Goal: Task Accomplishment & Management: Use online tool/utility

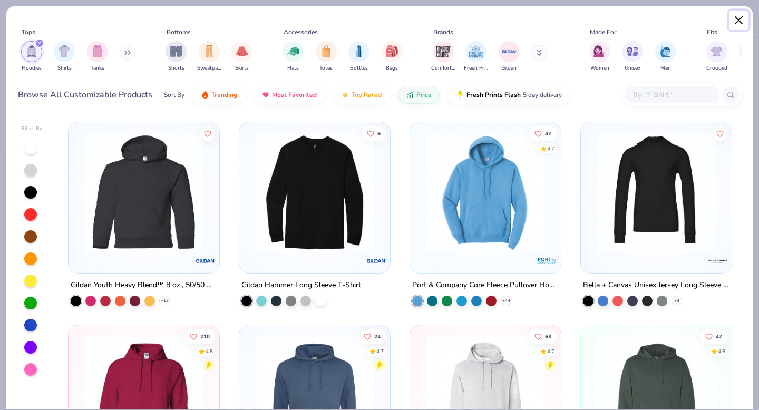
click at [737, 27] on button "Close" at bounding box center [739, 21] width 20 height 20
type textarea "x"
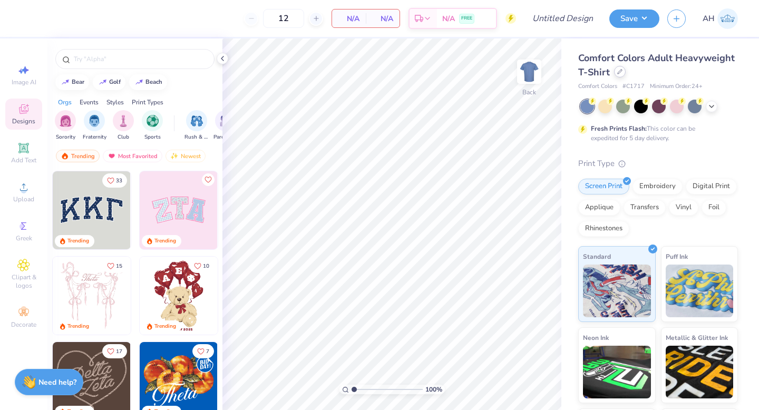
click at [615, 72] on div at bounding box center [620, 72] width 12 height 12
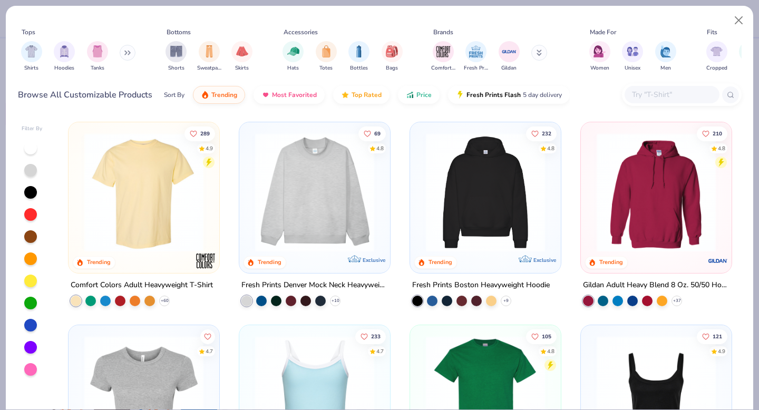
click at [677, 95] on input "text" at bounding box center [671, 95] width 81 height 12
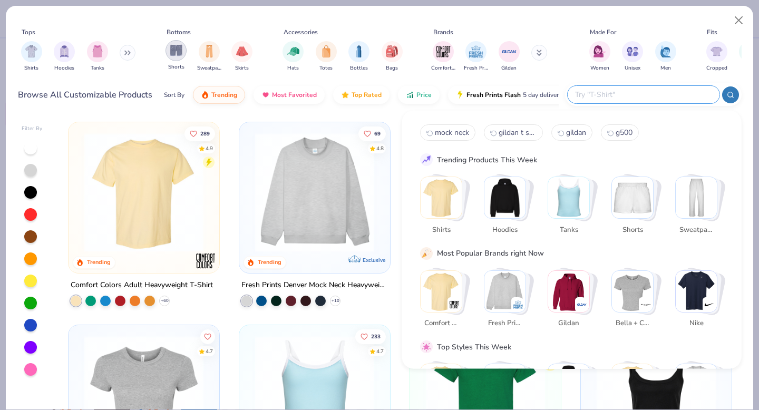
click at [170, 55] on img "filter for Shorts" at bounding box center [176, 50] width 12 height 12
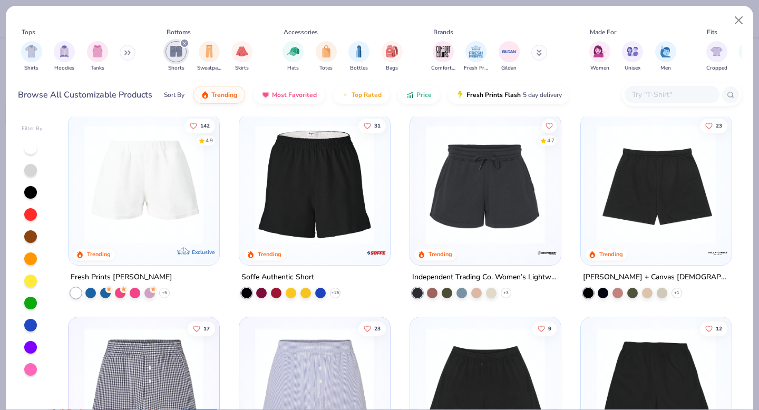
scroll to position [211, 0]
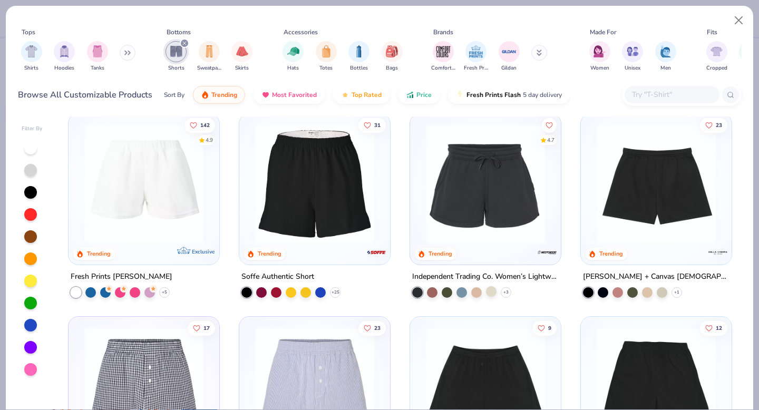
click at [492, 290] on div at bounding box center [491, 291] width 11 height 11
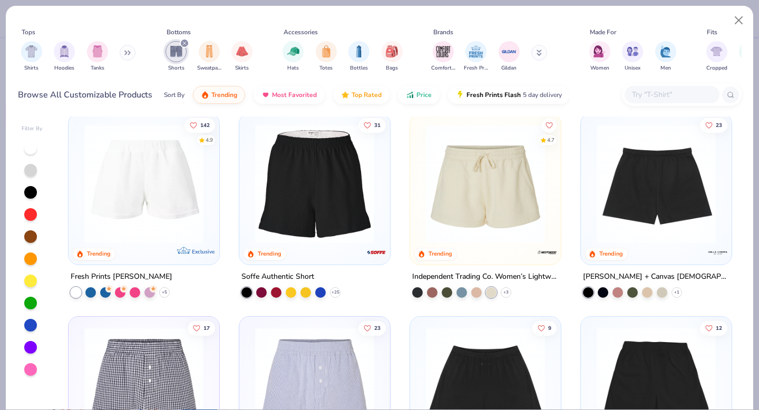
click at [487, 205] on img at bounding box center [485, 183] width 130 height 119
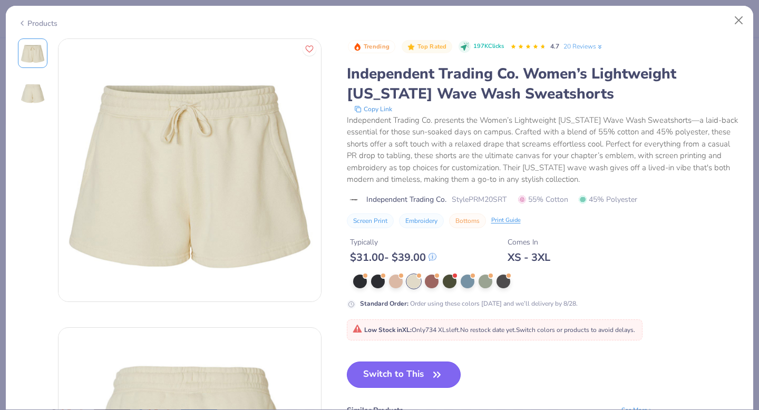
click at [428, 370] on button "Switch to This" at bounding box center [404, 374] width 114 height 26
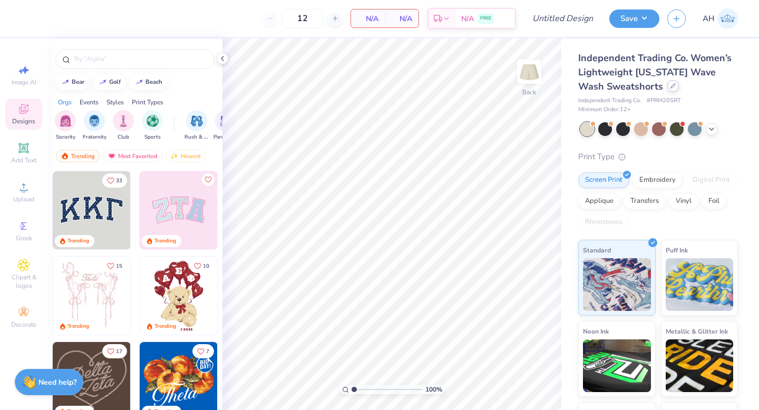
click at [641, 92] on div "Independent Trading Co. Women’s Lightweight [US_STATE] Wave Wash Sweatshorts" at bounding box center [658, 72] width 160 height 43
click at [670, 86] on icon at bounding box center [672, 85] width 5 height 5
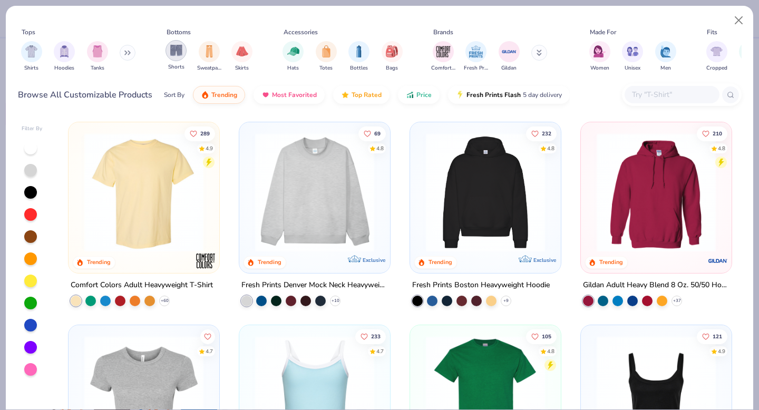
click at [179, 50] on img "filter for Shorts" at bounding box center [176, 50] width 12 height 12
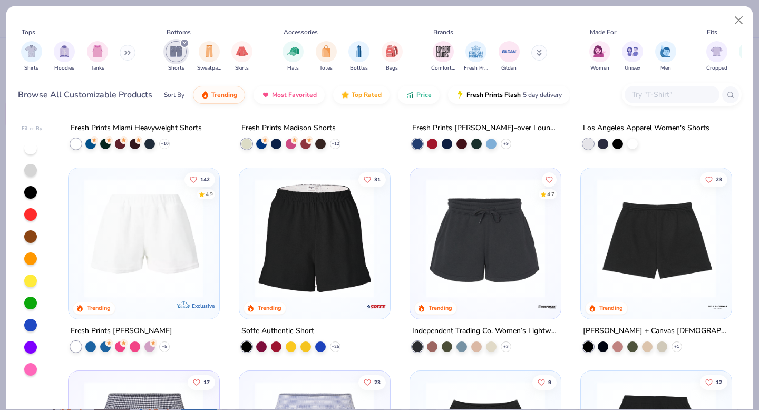
scroll to position [230, 0]
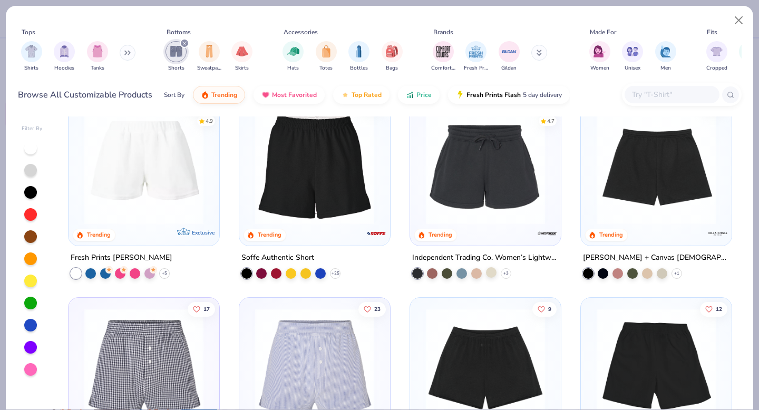
click at [493, 272] on div at bounding box center [491, 272] width 11 height 11
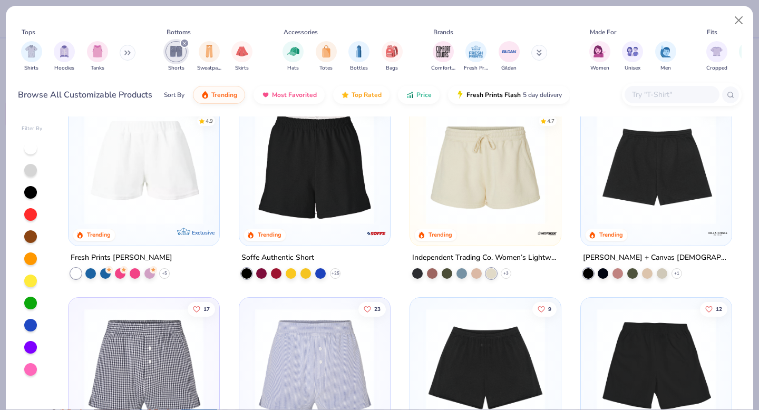
click at [508, 223] on div at bounding box center [485, 167] width 140 height 135
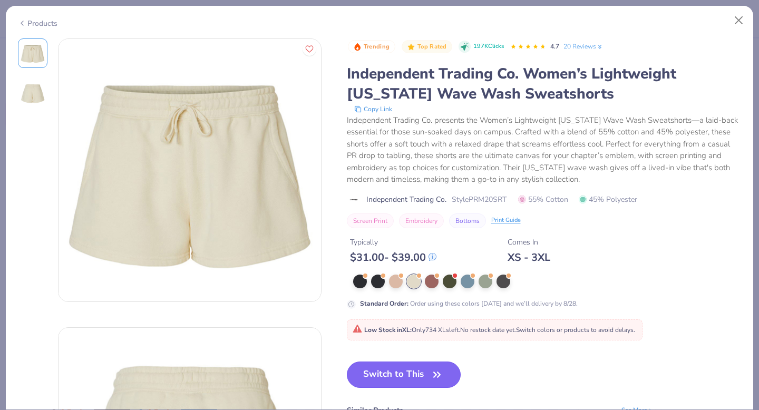
click at [413, 380] on button "Switch to This" at bounding box center [404, 374] width 114 height 26
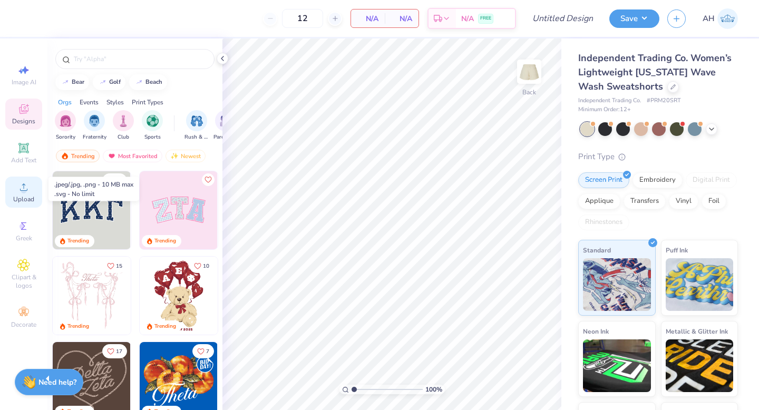
click at [23, 187] on icon at bounding box center [23, 187] width 13 height 13
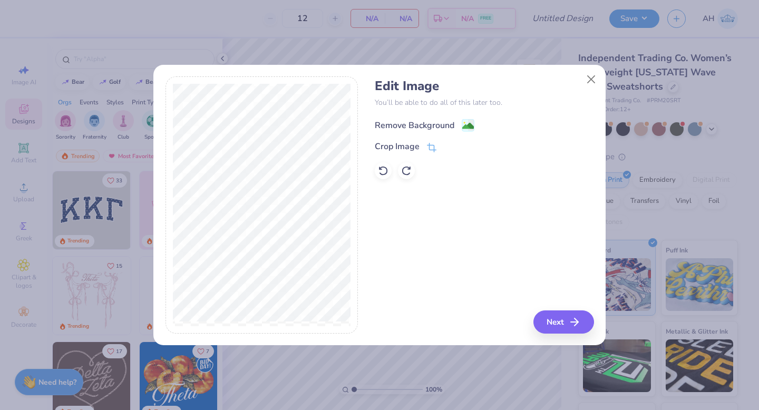
click at [473, 125] on rect at bounding box center [468, 126] width 12 height 12
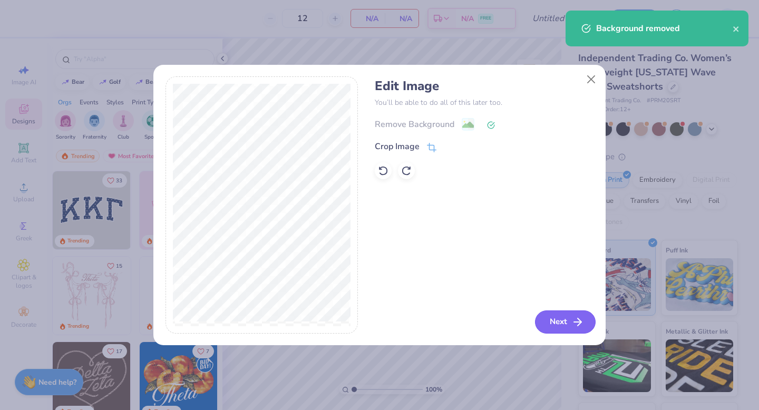
click at [571, 321] on icon "button" at bounding box center [577, 322] width 13 height 13
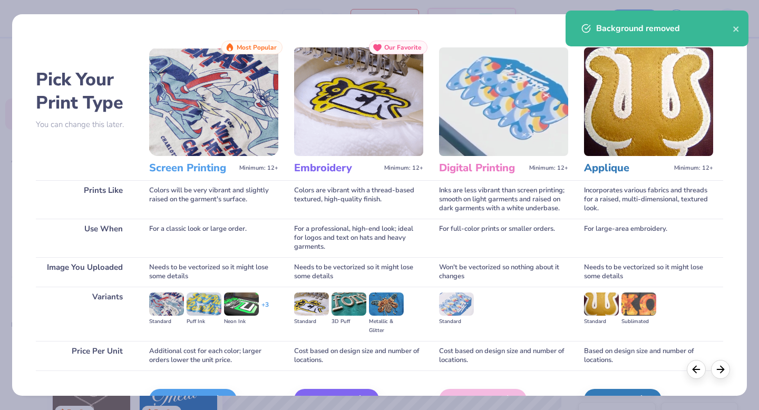
scroll to position [25, 0]
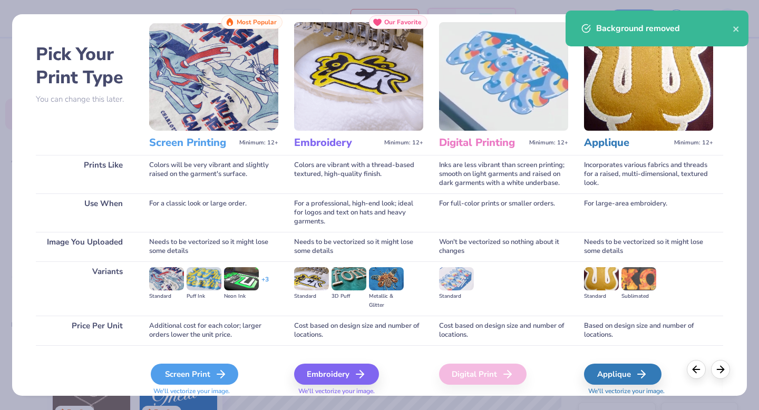
click at [178, 371] on div "Screen Print" at bounding box center [194, 374] width 87 height 21
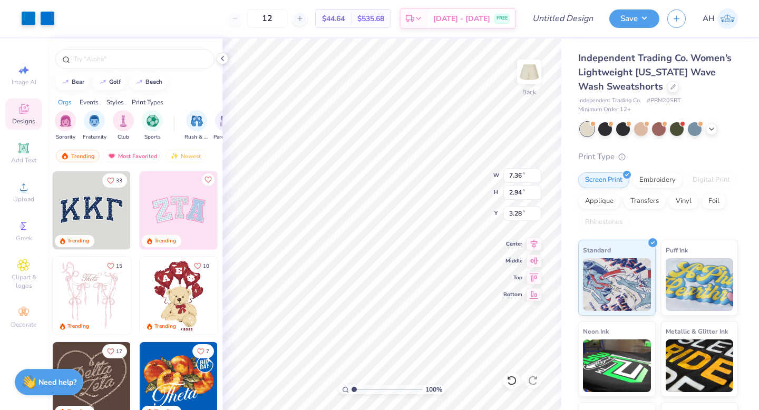
type input "4.12"
type input "1.65"
type input "6.60"
click at [25, 16] on div at bounding box center [28, 17] width 15 height 15
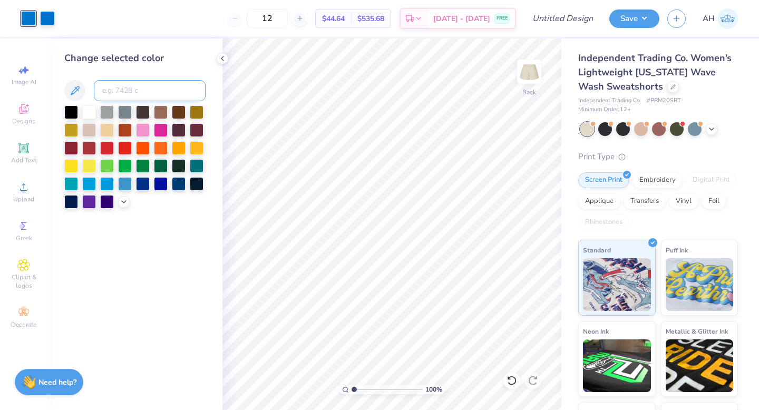
click at [113, 98] on input at bounding box center [150, 90] width 112 height 21
type input "285"
click at [282, 20] on input "12" at bounding box center [267, 18] width 41 height 19
type input "100"
click at [223, 64] on div at bounding box center [223, 59] width 12 height 12
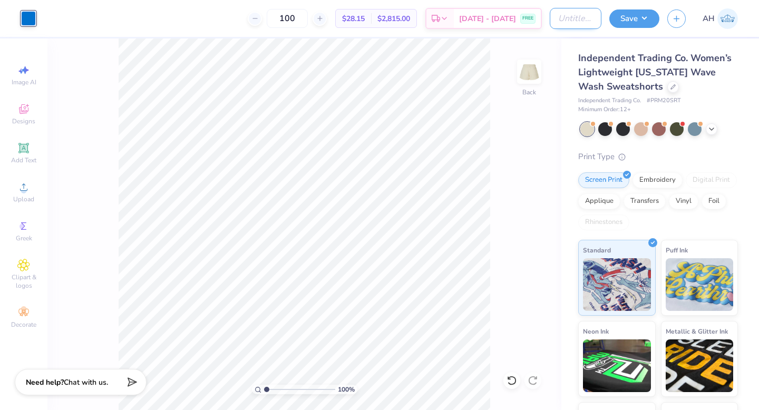
click at [571, 23] on input "Design Title" at bounding box center [576, 18] width 52 height 21
type input "Sweat set 2"
click at [628, 13] on button "Save" at bounding box center [634, 17] width 50 height 18
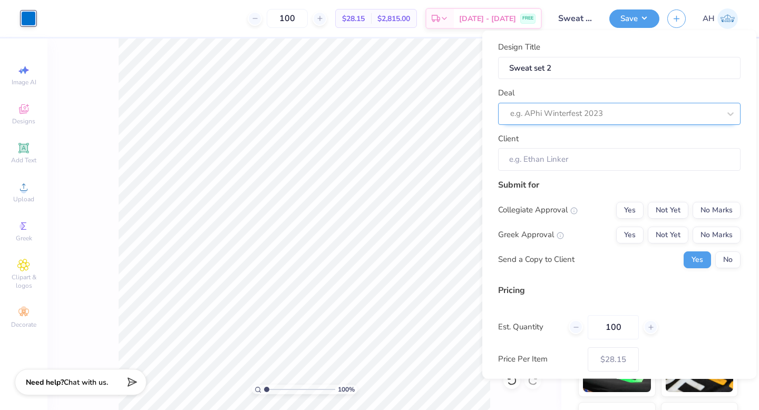
click at [625, 117] on div at bounding box center [615, 113] width 210 height 14
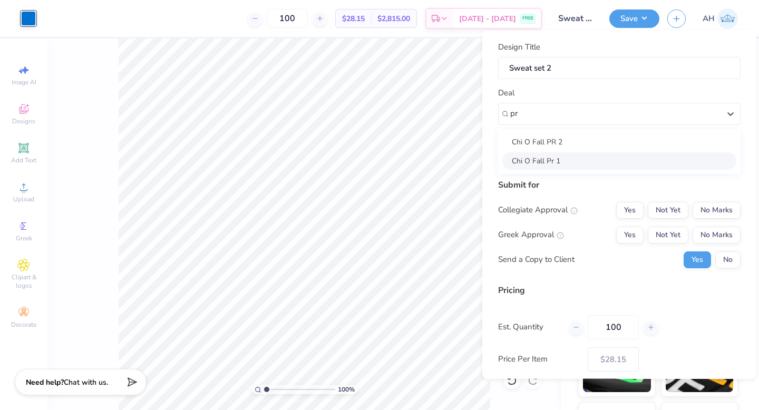
click at [567, 166] on div "Chi O Fall Pr 1" at bounding box center [619, 160] width 234 height 17
type input "pr"
type input "[PERSON_NAME]"
click at [720, 206] on button "No Marks" at bounding box center [716, 209] width 48 height 17
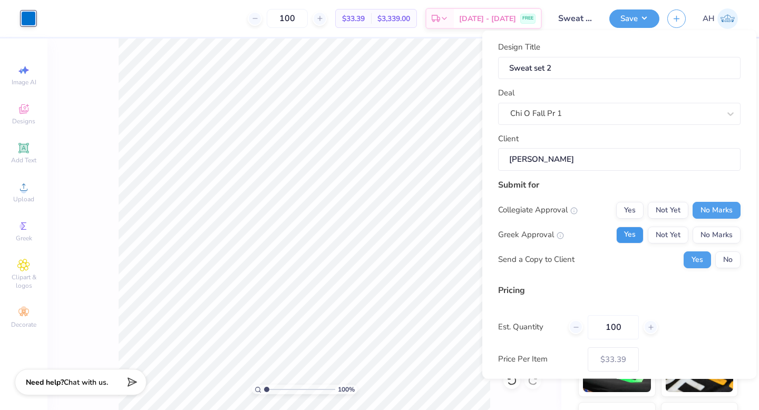
click at [632, 229] on button "Yes" at bounding box center [629, 234] width 27 height 17
click at [722, 259] on button "No" at bounding box center [727, 259] width 25 height 17
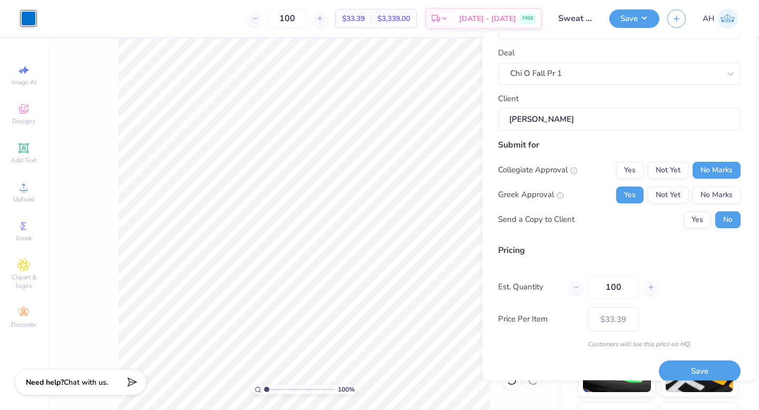
scroll to position [53, 0]
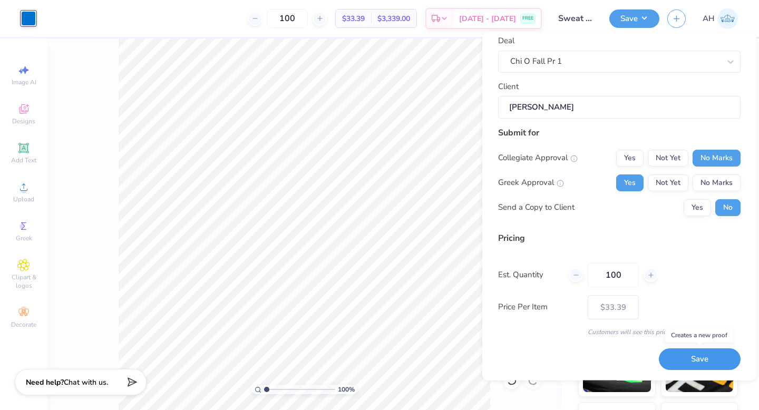
click at [685, 360] on button "Save" at bounding box center [700, 360] width 82 height 22
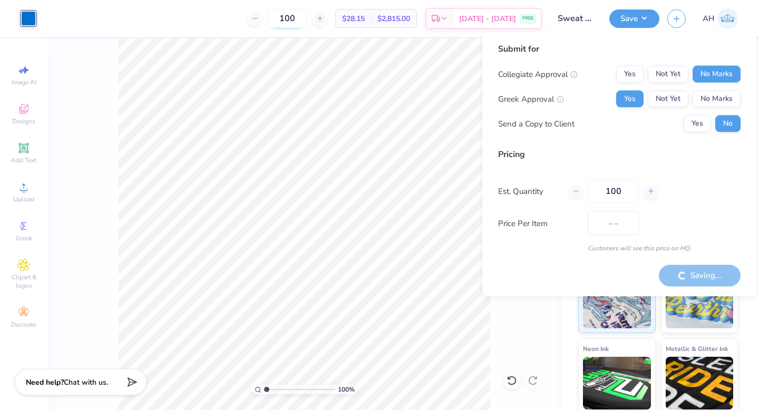
type input "$33.39"
